Goal: Information Seeking & Learning: Understand process/instructions

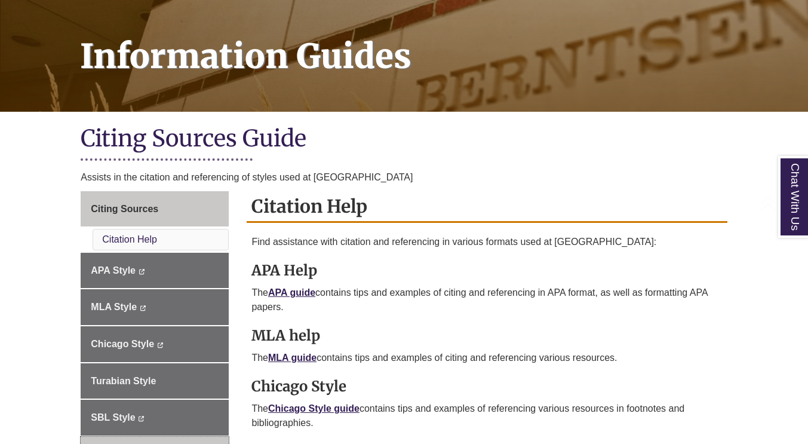
scroll to position [239, 0]
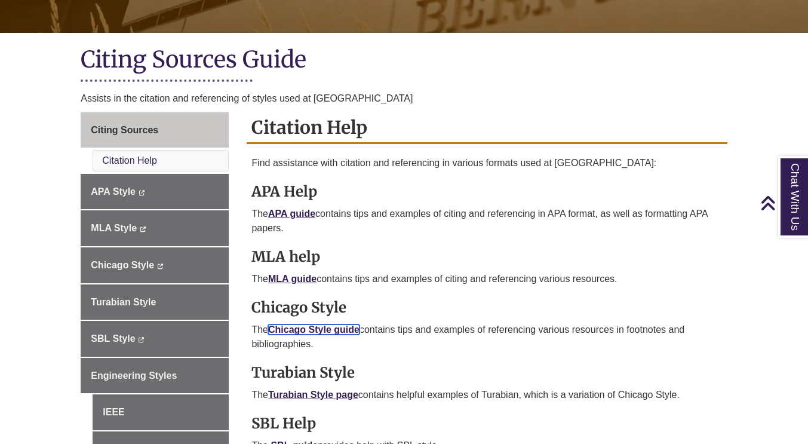
click at [314, 324] on link "Chicago Style guide" at bounding box center [313, 329] width 91 height 10
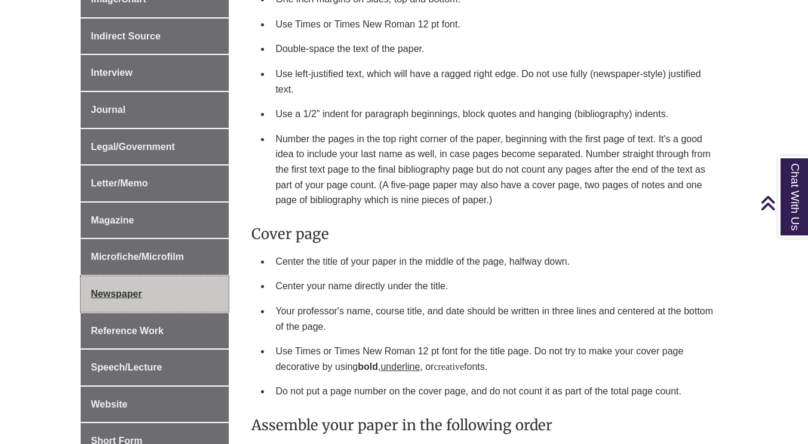
scroll to position [657, 0]
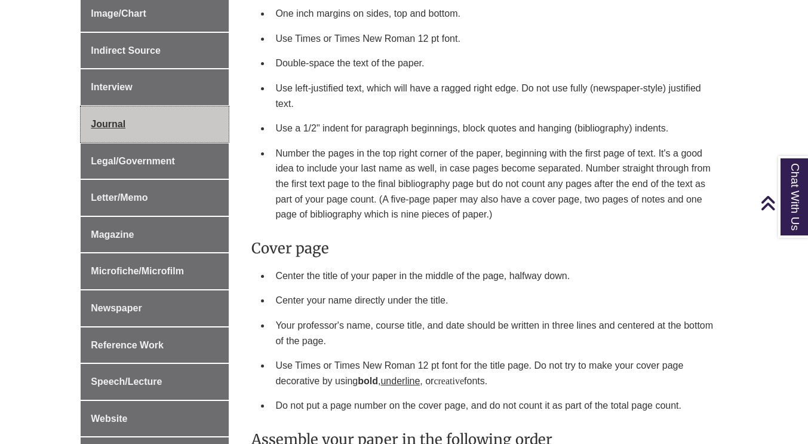
click at [123, 126] on span "Journal" at bounding box center [108, 124] width 35 height 10
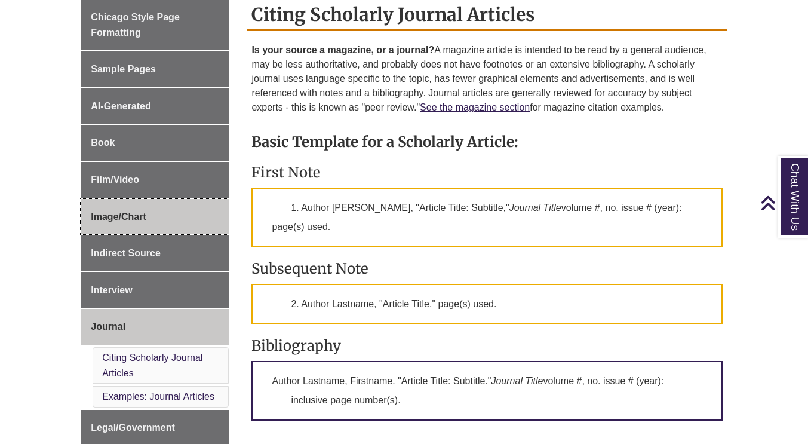
scroll to position [418, 0]
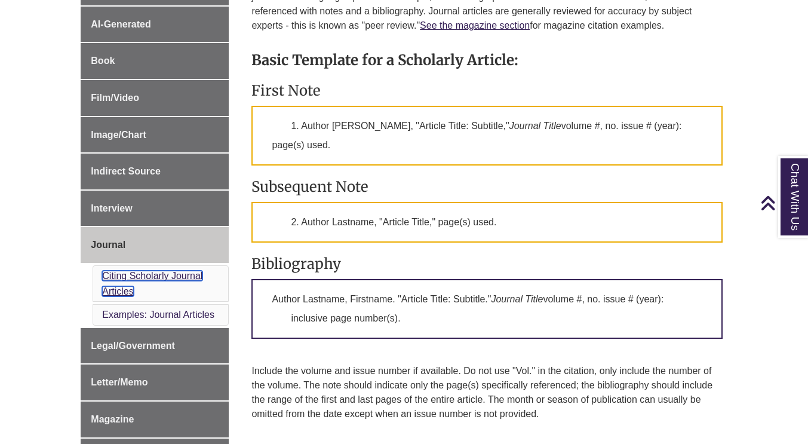
click at [198, 276] on link "Citing Scholarly Journal Articles" at bounding box center [152, 284] width 100 height 26
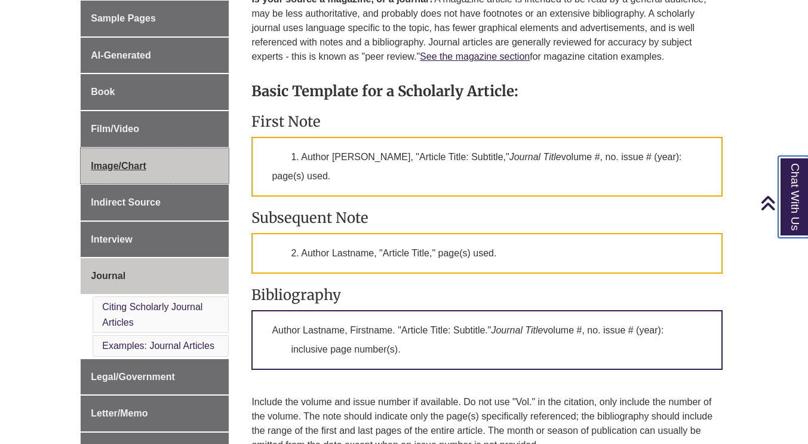
scroll to position [336, 0]
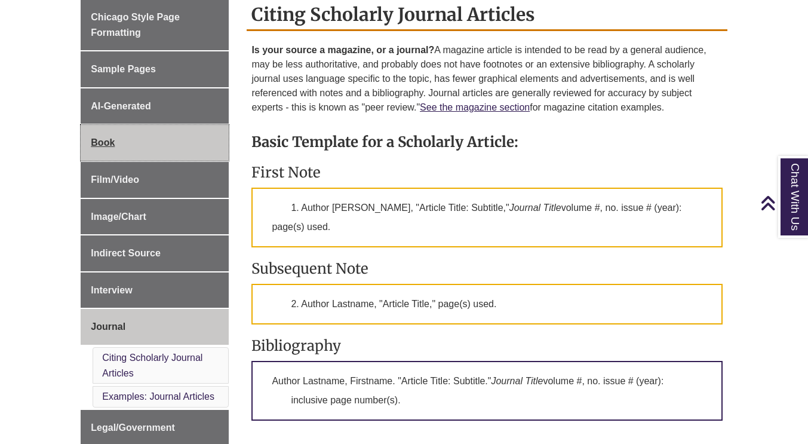
click at [137, 143] on link "Book" at bounding box center [155, 143] width 148 height 36
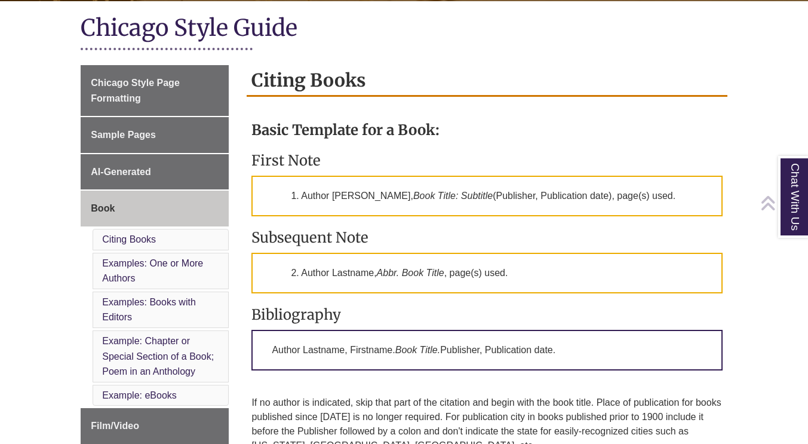
scroll to position [299, 0]
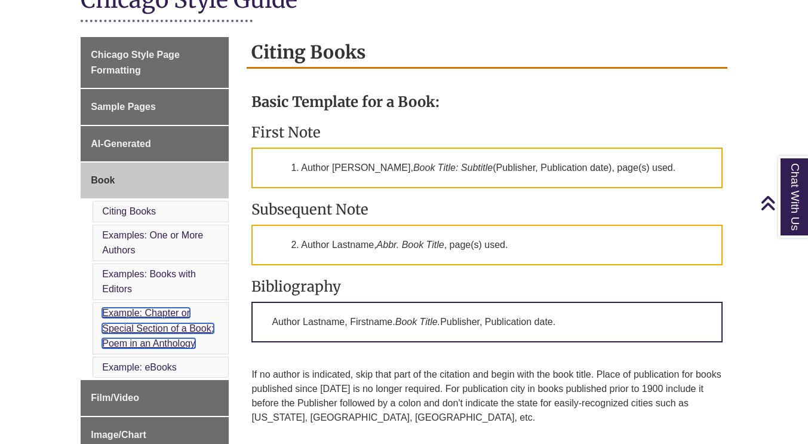
click at [184, 326] on link "Example: Chapter or Special Section of a Book; Poem in an Anthology" at bounding box center [158, 328] width 112 height 41
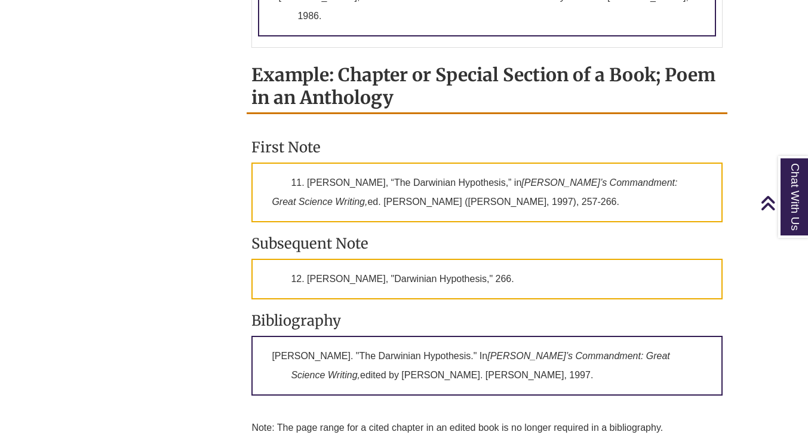
scroll to position [1444, 0]
